Goal: Task Accomplishment & Management: Manage account settings

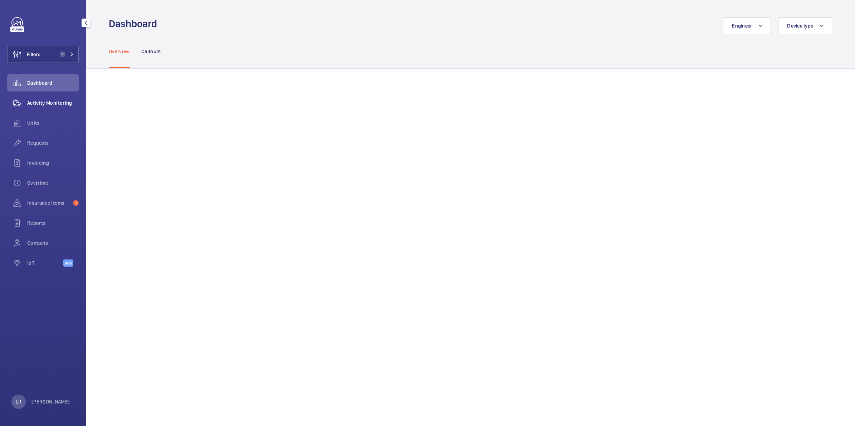
click at [69, 101] on span "Activity Monitoring" at bounding box center [53, 102] width 52 height 7
